Goal: Find specific page/section: Find specific page/section

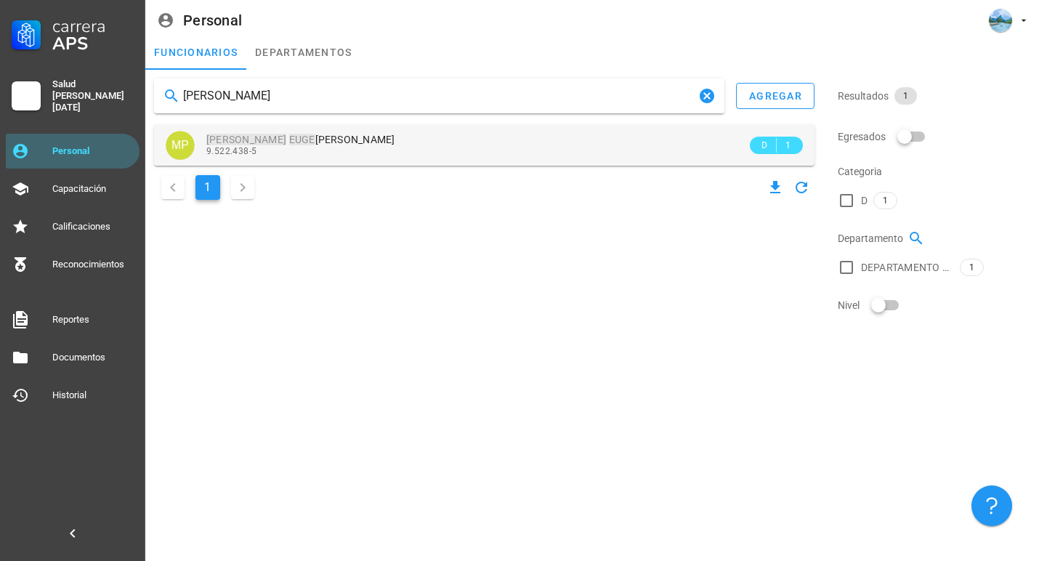
type input "[PERSON_NAME]"
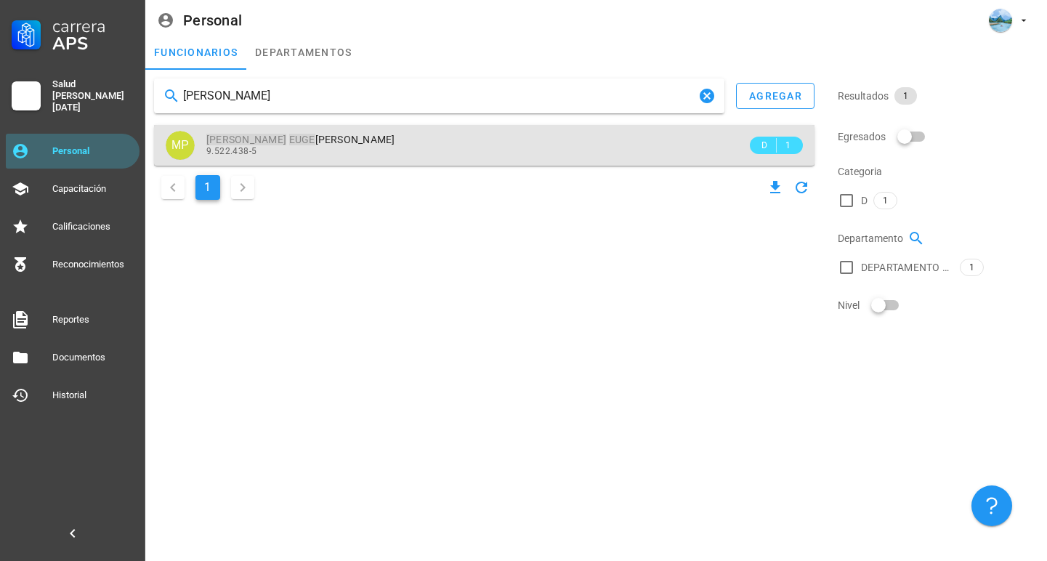
click at [422, 142] on div "[PERSON_NAME] NIA [PERSON_NAME]" at bounding box center [476, 140] width 541 height 12
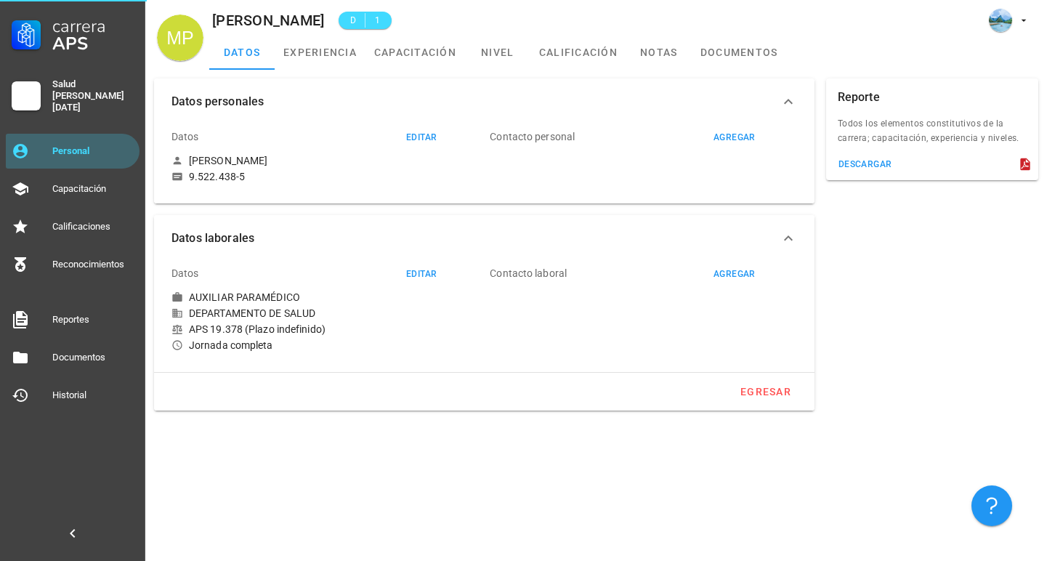
click at [324, 31] on div "D 1" at bounding box center [358, 20] width 68 height 35
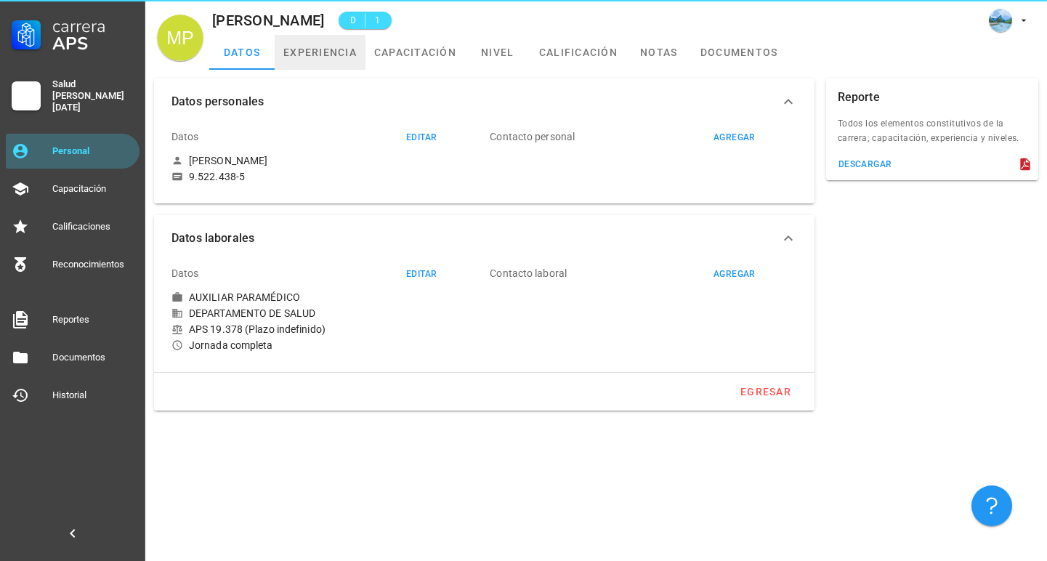
click at [318, 46] on link "experiencia" at bounding box center [320, 52] width 91 height 35
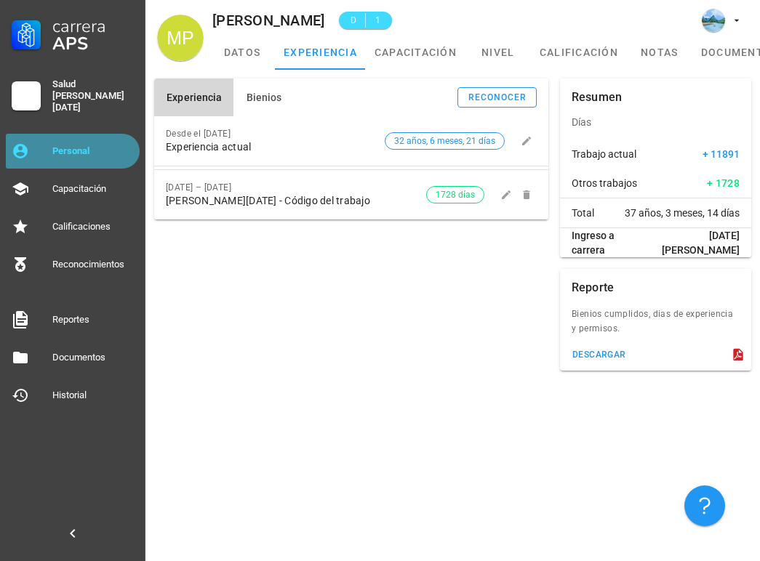
click at [102, 145] on div "Personal" at bounding box center [92, 151] width 81 height 12
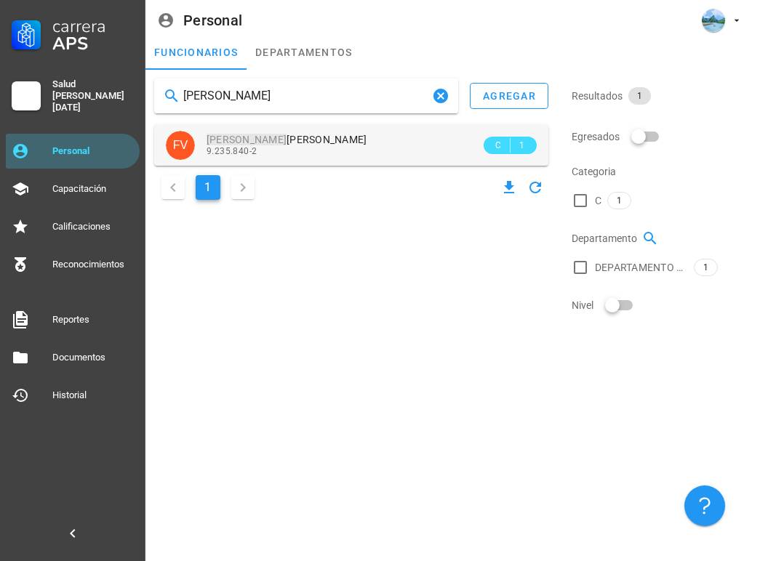
type input "[PERSON_NAME]"
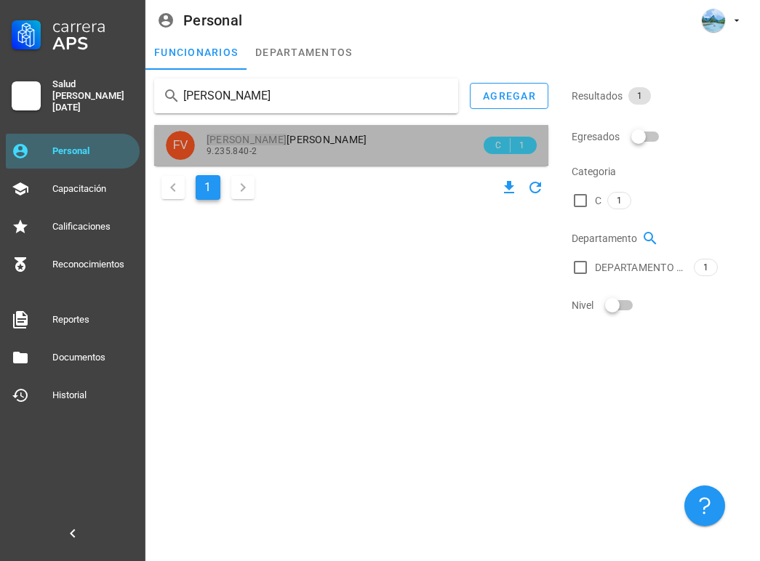
click at [301, 146] on div "9.235.840-2" at bounding box center [343, 151] width 274 height 10
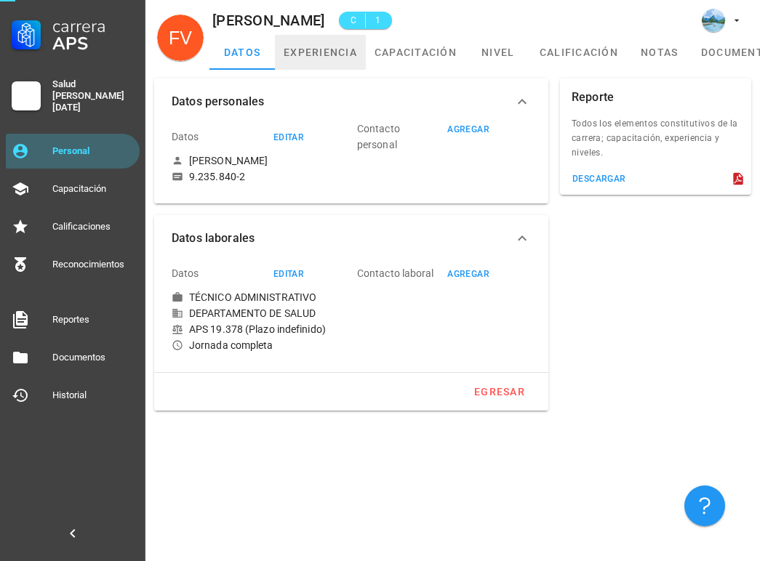
click at [322, 60] on link "experiencia" at bounding box center [320, 52] width 91 height 35
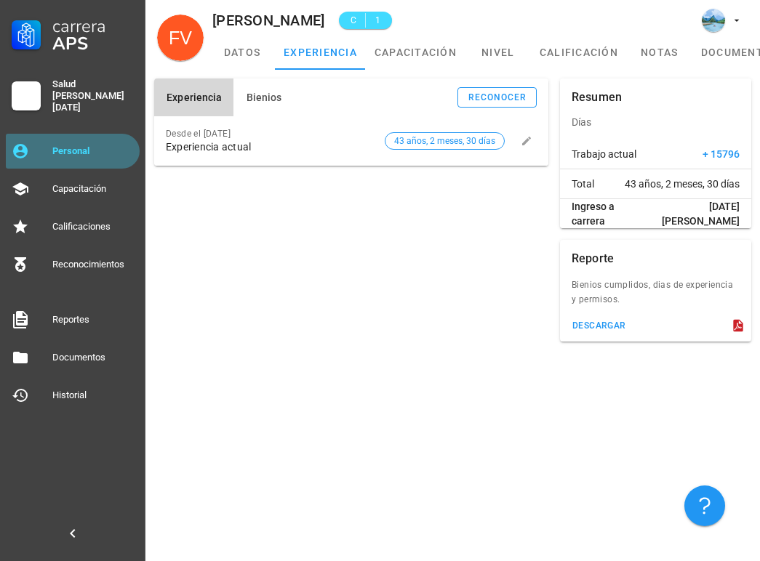
click at [97, 140] on div "Personal" at bounding box center [92, 151] width 81 height 23
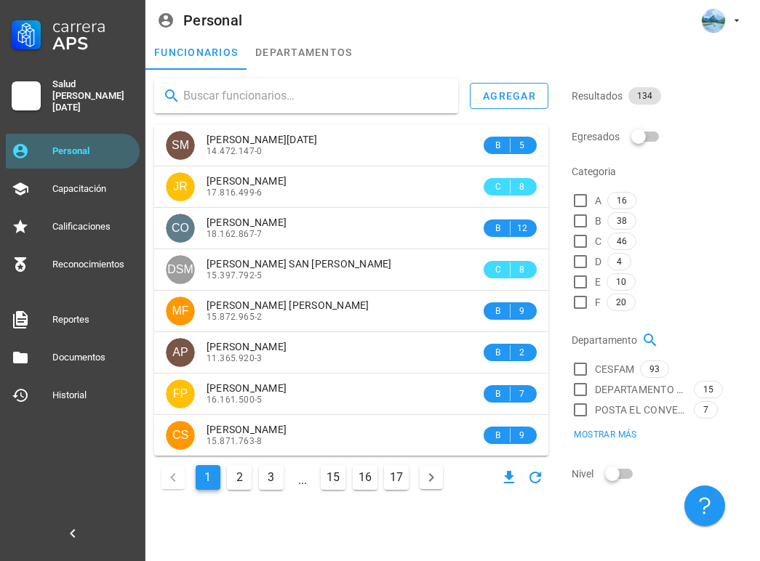
click at [368, 94] on input "text" at bounding box center [314, 95] width 263 height 23
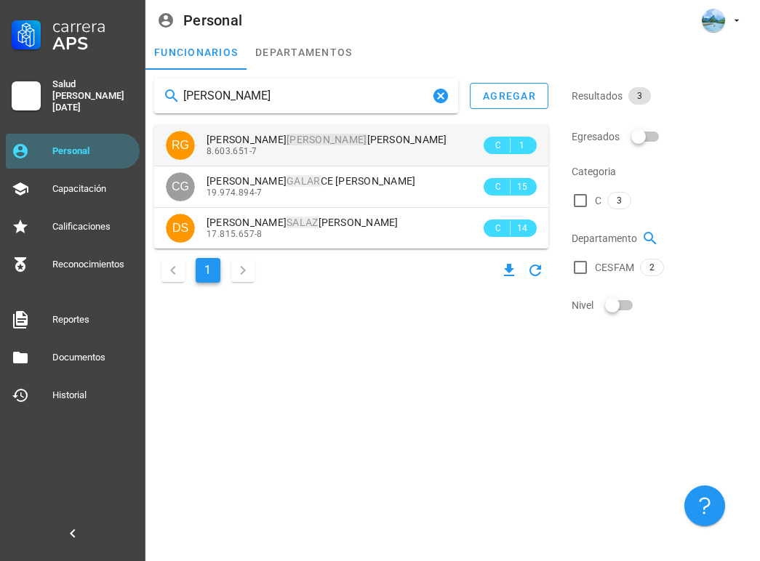
type input "[PERSON_NAME]"
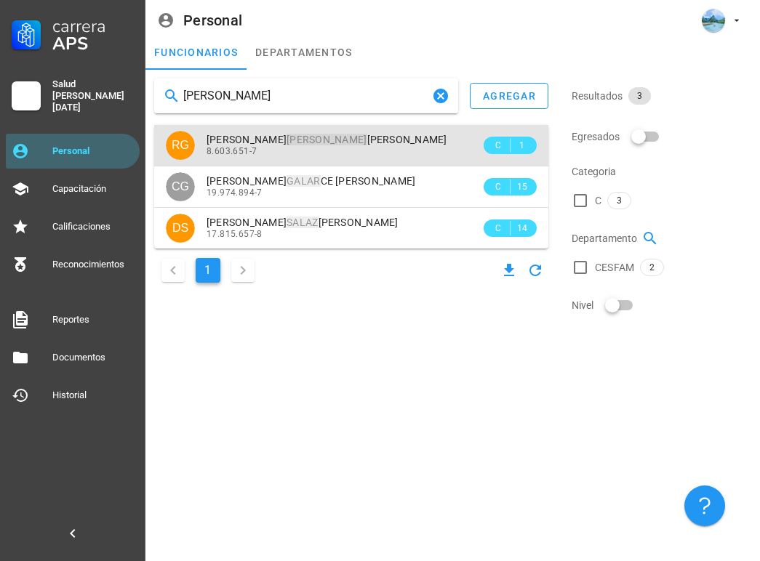
click at [344, 148] on div "8.603.651-7" at bounding box center [343, 151] width 274 height 10
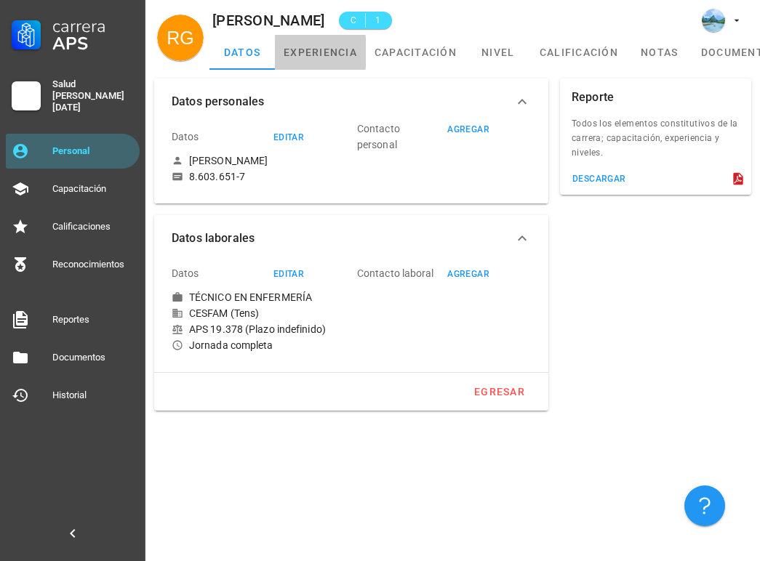
click at [350, 57] on link "experiencia" at bounding box center [320, 52] width 91 height 35
